Goal: Task Accomplishment & Management: Complete application form

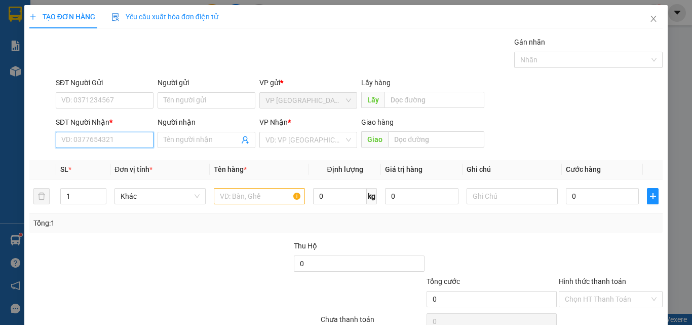
click at [129, 144] on input "SĐT Người Nhận *" at bounding box center [105, 140] width 98 height 16
click at [232, 196] on input "text" at bounding box center [259, 196] width 91 height 16
click at [98, 140] on input "SĐT Người Nhận *" at bounding box center [105, 140] width 98 height 16
click at [100, 143] on input "3853" at bounding box center [105, 140] width 98 height 16
click at [127, 143] on input "3853" at bounding box center [105, 140] width 98 height 16
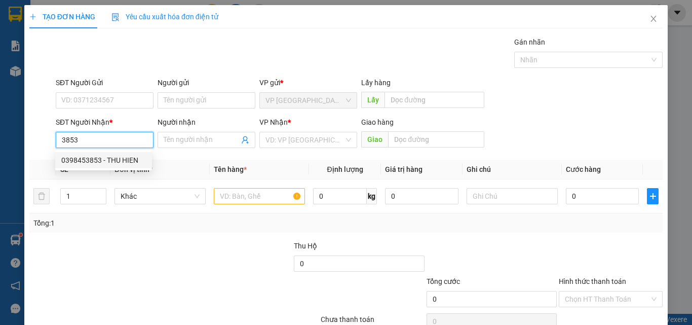
click at [117, 157] on div "0398453853 - THU HIEN" at bounding box center [103, 160] width 85 height 11
type input "0398453853"
type input "THU HIEN"
type input "KM 15"
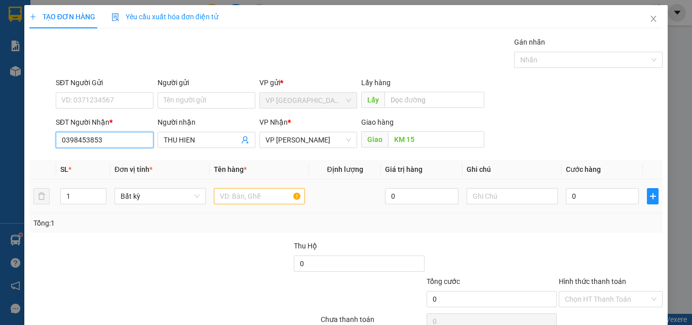
type input "0398453853"
click at [240, 194] on input "text" at bounding box center [259, 196] width 91 height 16
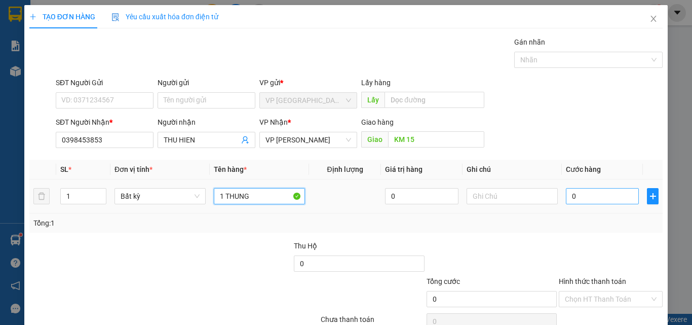
type input "1 THUNG"
click at [592, 192] on input "0" at bounding box center [602, 196] width 73 height 16
type input "5"
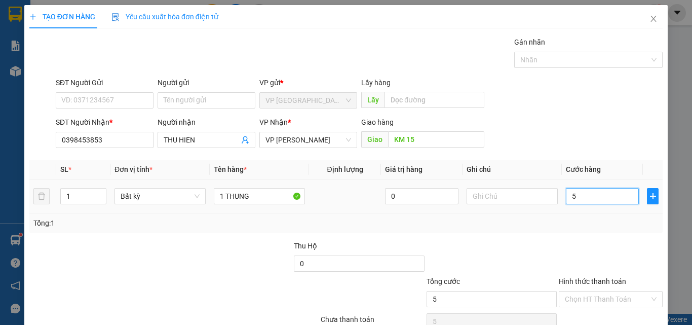
type input "50"
type input "500"
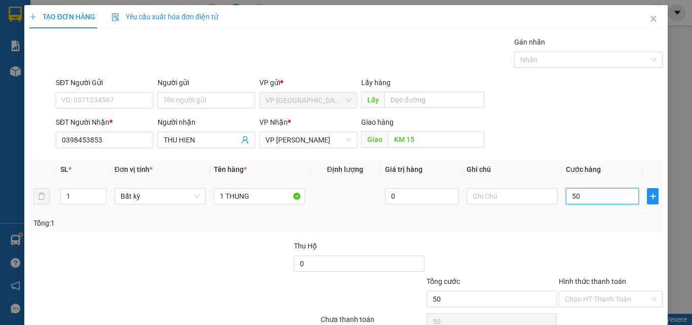
type input "500"
type input "5.000"
type input "50.000"
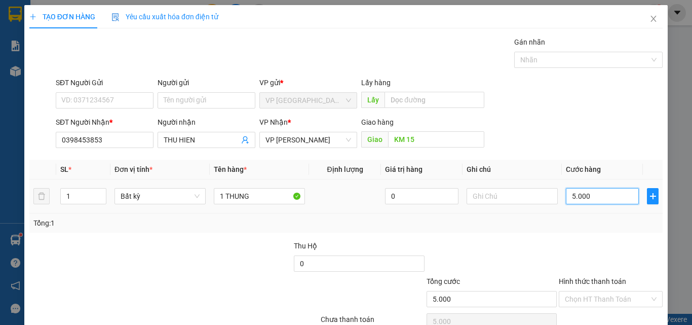
type input "50.000"
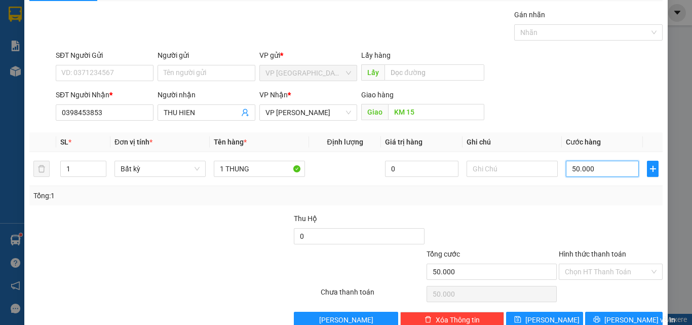
scroll to position [50, 0]
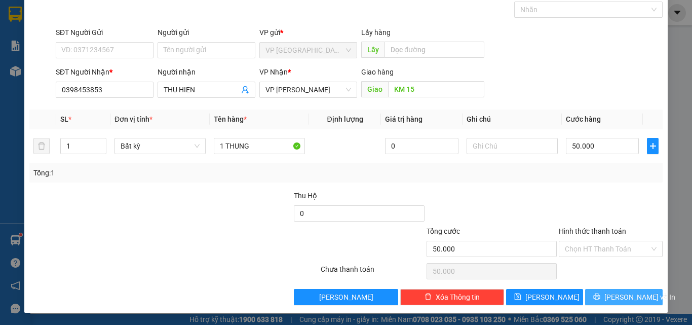
click at [618, 294] on span "[PERSON_NAME] và In" at bounding box center [640, 296] width 71 height 11
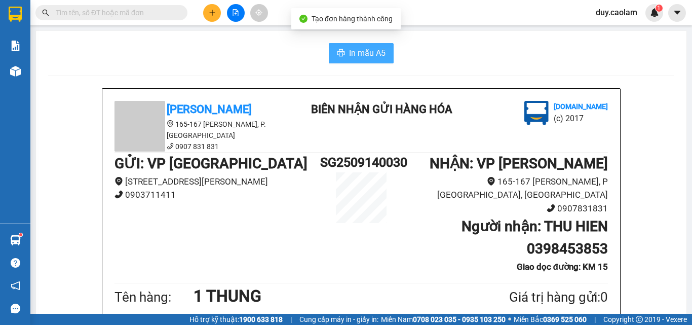
click at [369, 53] on span "In mẫu A5" at bounding box center [367, 53] width 37 height 13
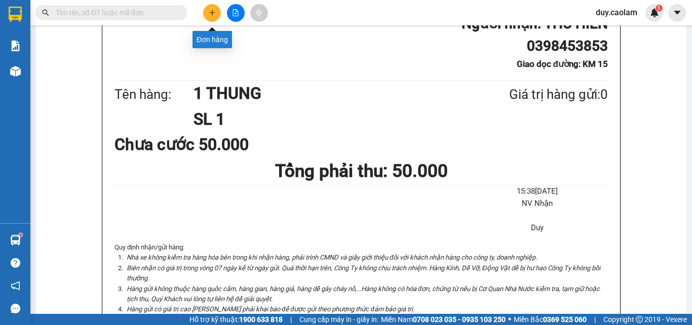
click at [208, 11] on button at bounding box center [212, 13] width 18 height 18
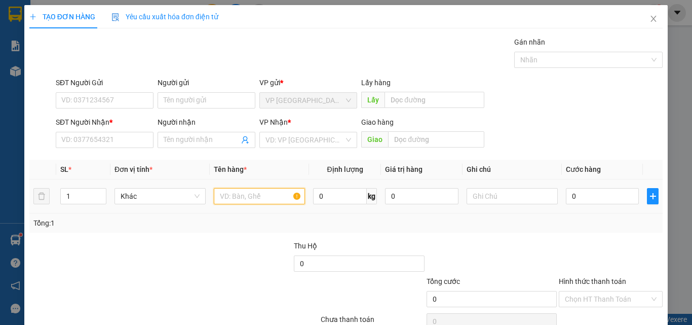
click at [223, 199] on input "text" at bounding box center [259, 196] width 91 height 16
type input "1 THUNG"
click at [586, 195] on input "0" at bounding box center [602, 196] width 73 height 16
type input "3"
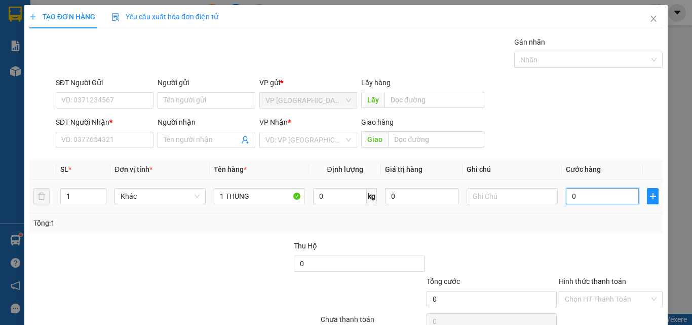
type input "3"
type input "0"
type input "04"
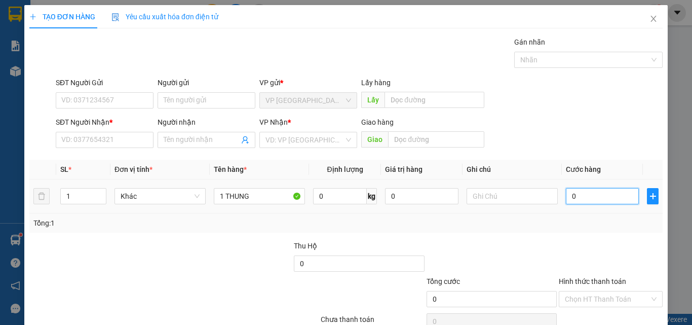
type input "4"
type input "040"
type input "40"
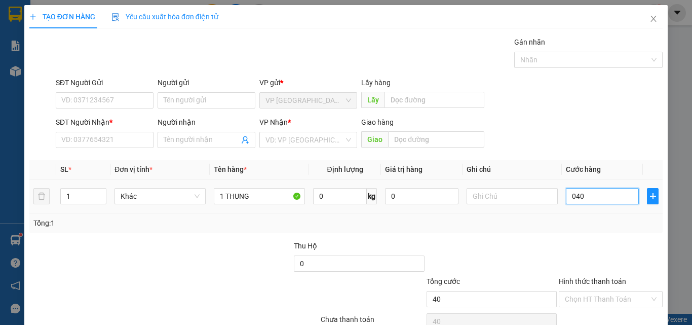
type input "0.400"
type input "400"
type input "04.000"
type input "4.000"
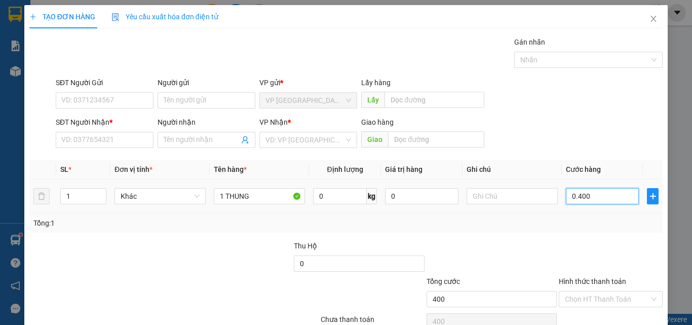
type input "4.000"
type input "040.000"
type input "40.000"
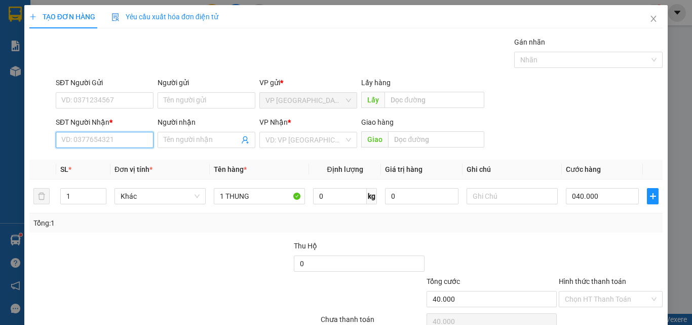
type input "40.000"
click at [123, 142] on input "SĐT Người Nhận *" at bounding box center [105, 140] width 98 height 16
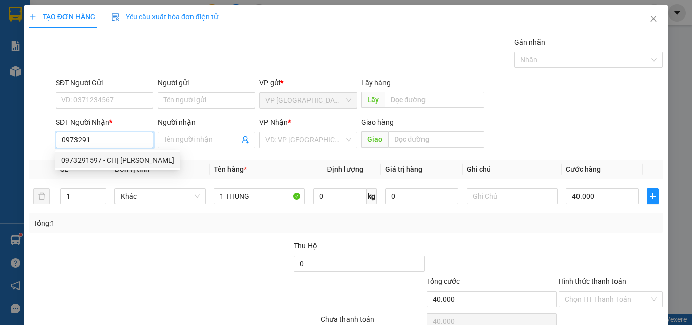
drag, startPoint x: 111, startPoint y: 158, endPoint x: 126, endPoint y: 158, distance: 14.7
click at [112, 158] on div "0973291597 - CHỊ [PERSON_NAME]" at bounding box center [117, 160] width 113 height 11
type input "0973291597"
type input "CHỊ [PERSON_NAME]"
type input "KM 28"
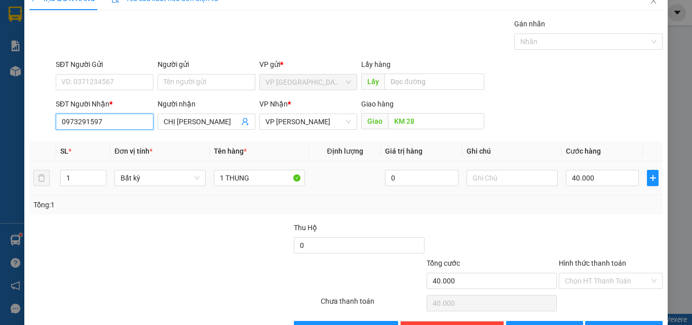
scroll to position [50, 0]
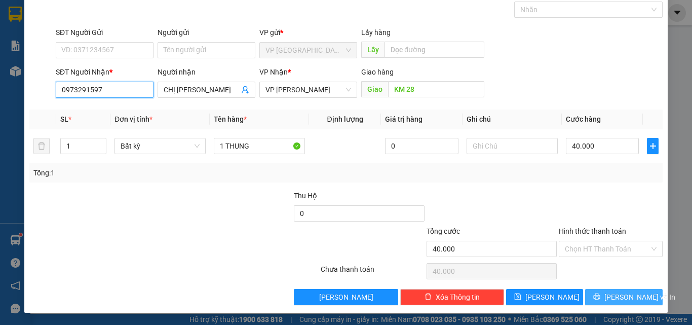
type input "0973291597"
click at [616, 295] on span "[PERSON_NAME] và In" at bounding box center [640, 296] width 71 height 11
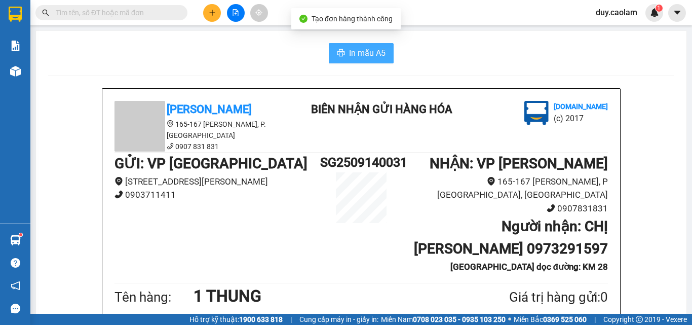
drag, startPoint x: 375, startPoint y: 53, endPoint x: 391, endPoint y: 46, distance: 17.7
click at [374, 52] on span "In mẫu A5" at bounding box center [367, 53] width 37 height 13
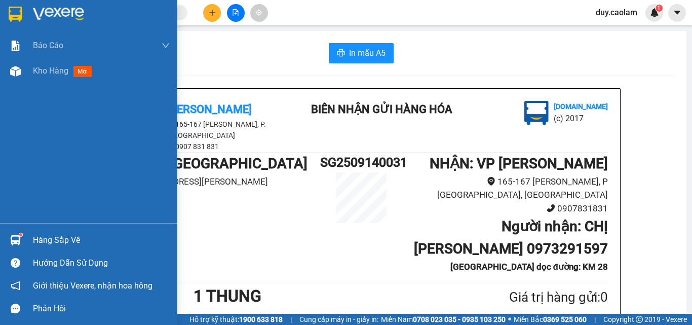
drag, startPoint x: 29, startPoint y: 63, endPoint x: 129, endPoint y: 90, distance: 103.3
click at [36, 66] on div "Kho hàng mới" at bounding box center [88, 70] width 177 height 25
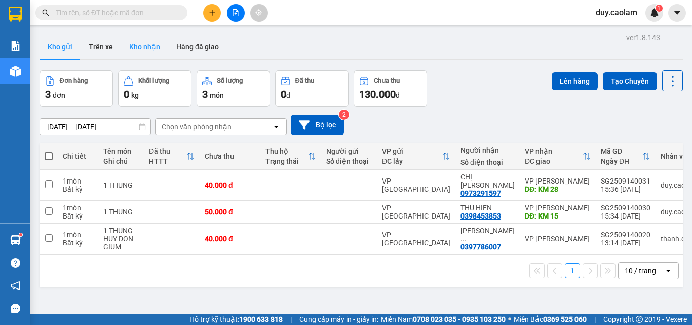
click at [141, 48] on button "Kho nhận" at bounding box center [144, 46] width 47 height 24
